Goal: Unclear

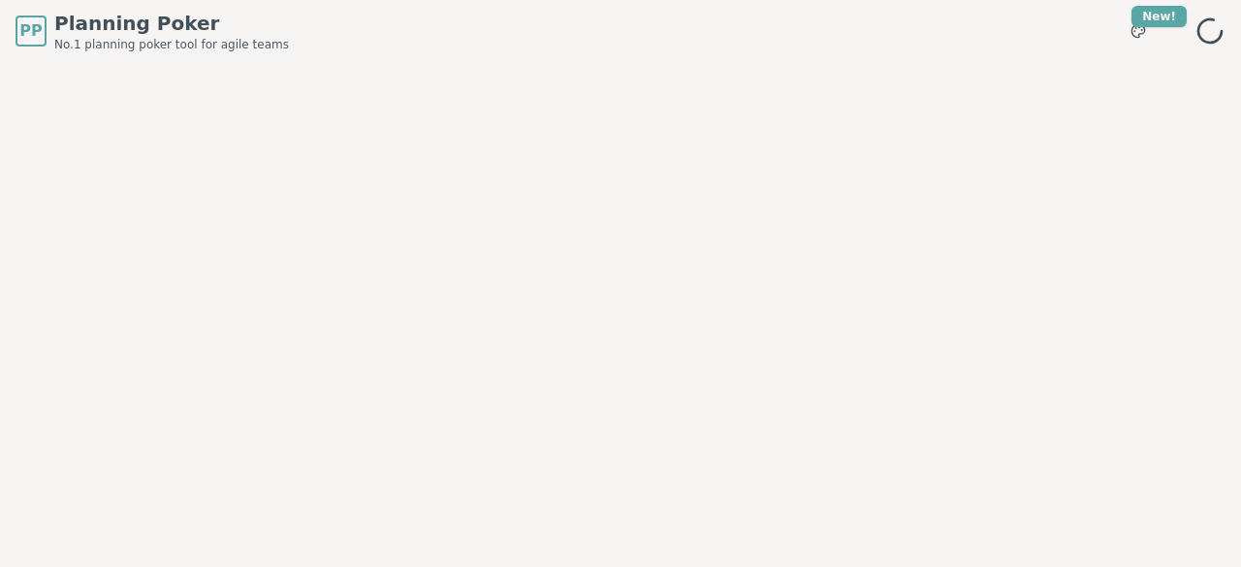
drag, startPoint x: 1137, startPoint y: 18, endPoint x: 483, endPoint y: 164, distance: 670.5
click at [483, 164] on div at bounding box center [620, 297] width 1241 height 470
